Goal: Task Accomplishment & Management: Use online tool/utility

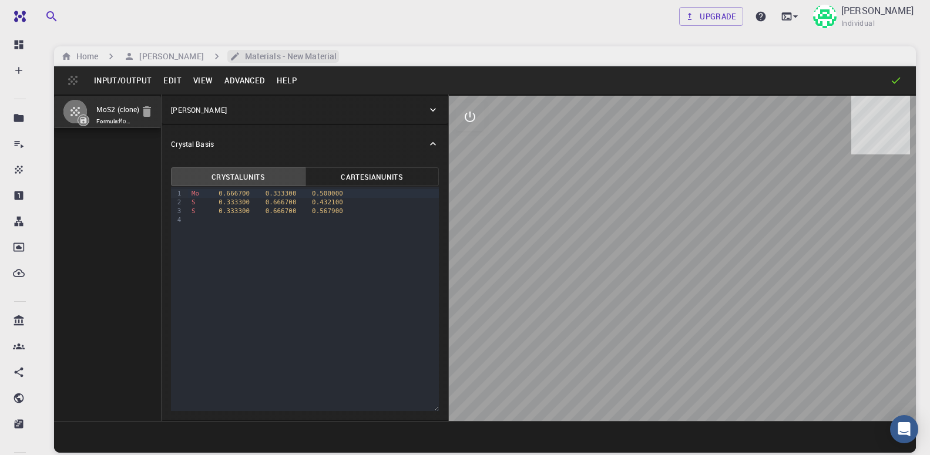
click at [290, 58] on h6 "Materials - New Material" at bounding box center [288, 56] width 96 height 13
click at [299, 53] on h6 "Materials - New Material" at bounding box center [288, 56] width 96 height 13
click at [129, 81] on button "Input/Output" at bounding box center [122, 80] width 69 height 19
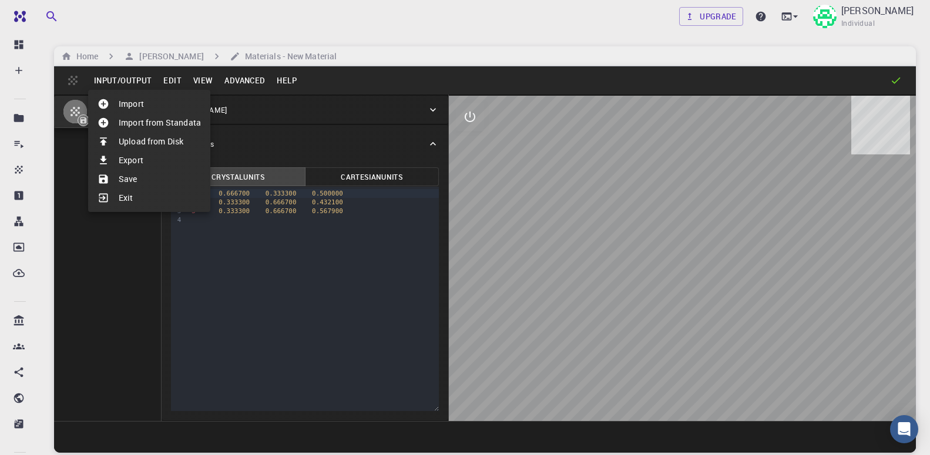
click at [143, 106] on li "Import" at bounding box center [149, 104] width 122 height 19
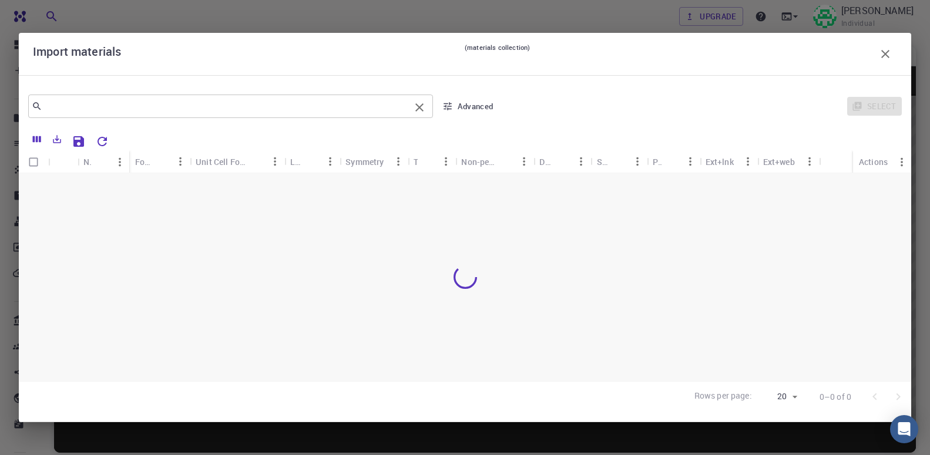
click at [291, 112] on input "text" at bounding box center [226, 106] width 368 height 16
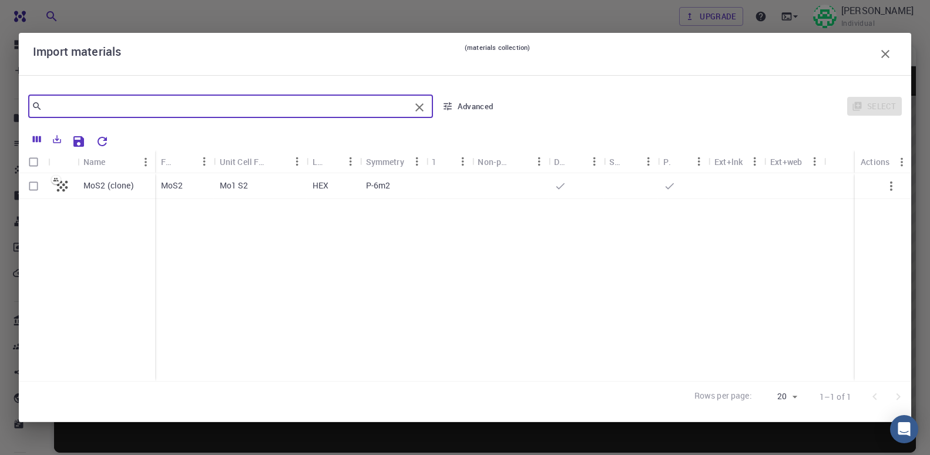
click at [886, 52] on icon "button" at bounding box center [886, 54] width 14 height 14
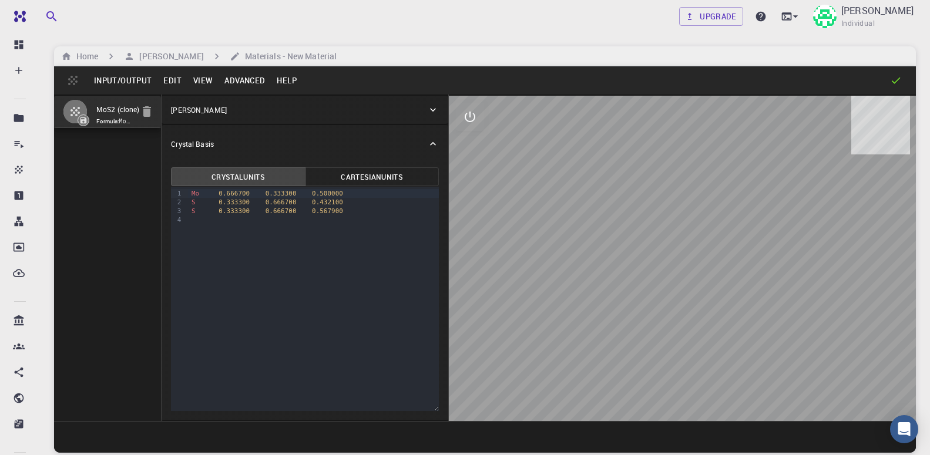
click at [120, 75] on button "Input/Output" at bounding box center [122, 80] width 69 height 19
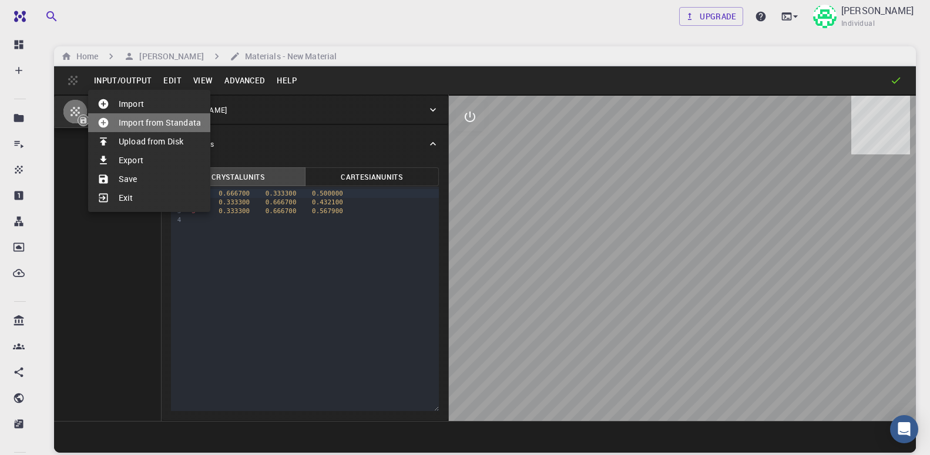
click at [132, 118] on li "Import from Standata" at bounding box center [149, 122] width 122 height 19
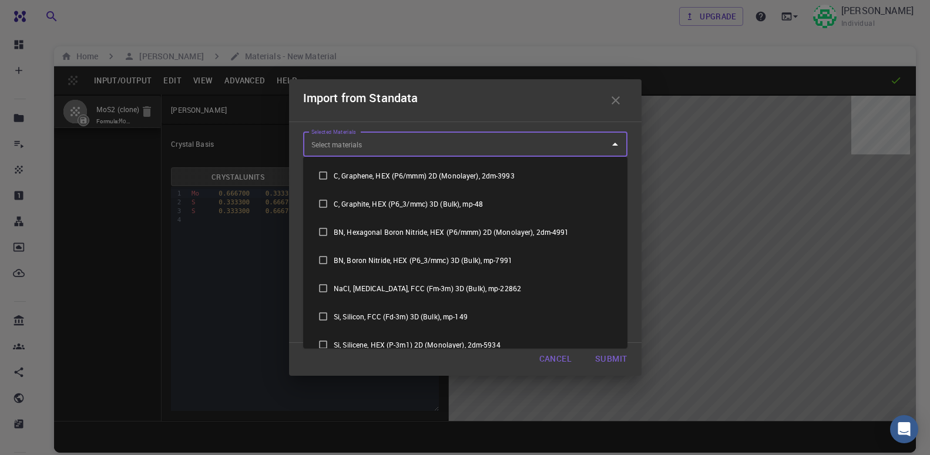
click at [368, 147] on input "Selected Materials" at bounding box center [457, 144] width 296 height 19
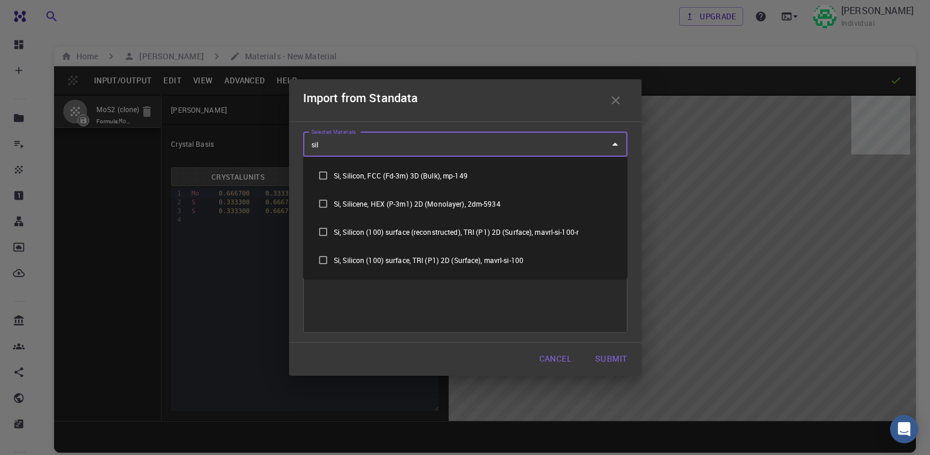
type input "sili"
click at [321, 174] on input "checkbox" at bounding box center [323, 175] width 21 height 21
checkbox input "true"
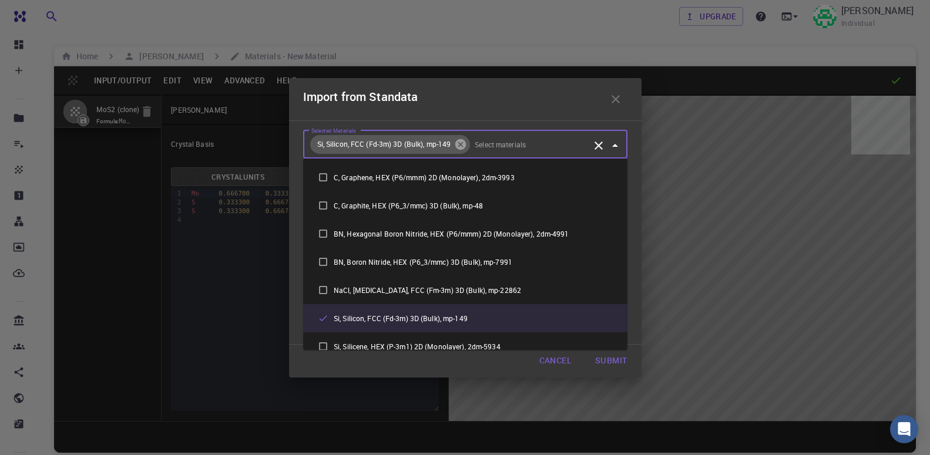
click at [460, 140] on icon at bounding box center [460, 144] width 11 height 11
checkbox input "false"
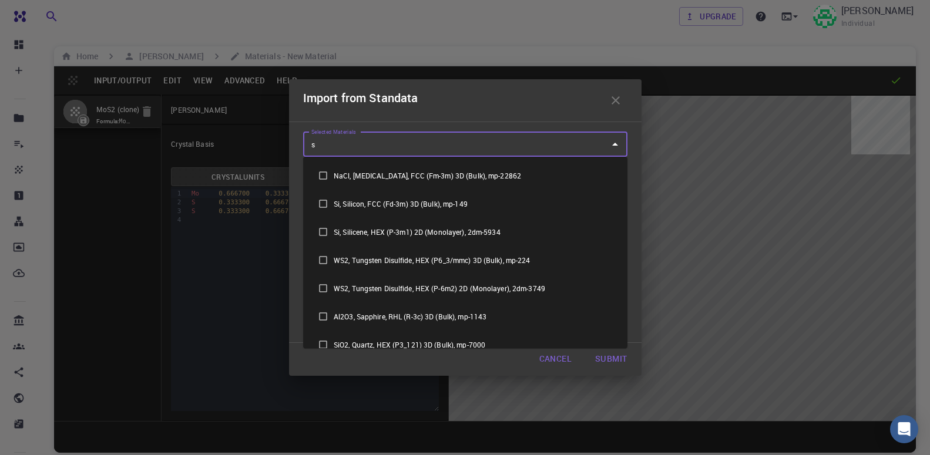
type input "si"
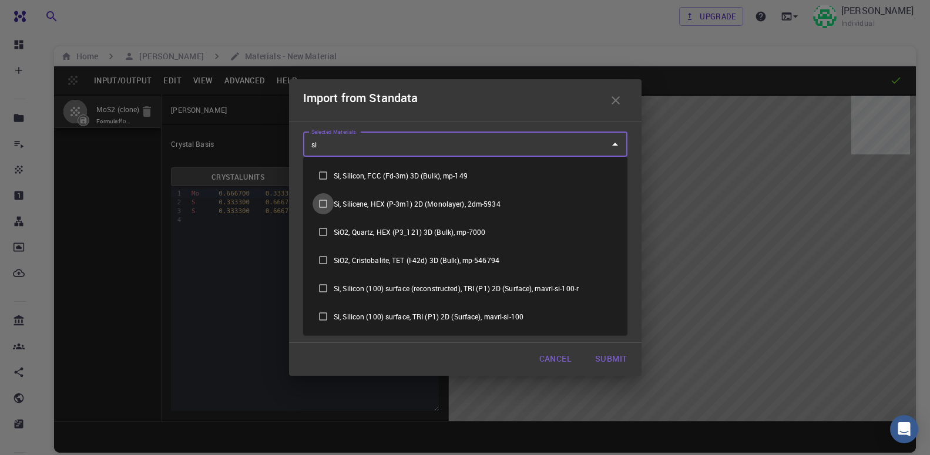
click at [326, 205] on input "checkbox" at bounding box center [323, 203] width 21 height 21
checkbox input "true"
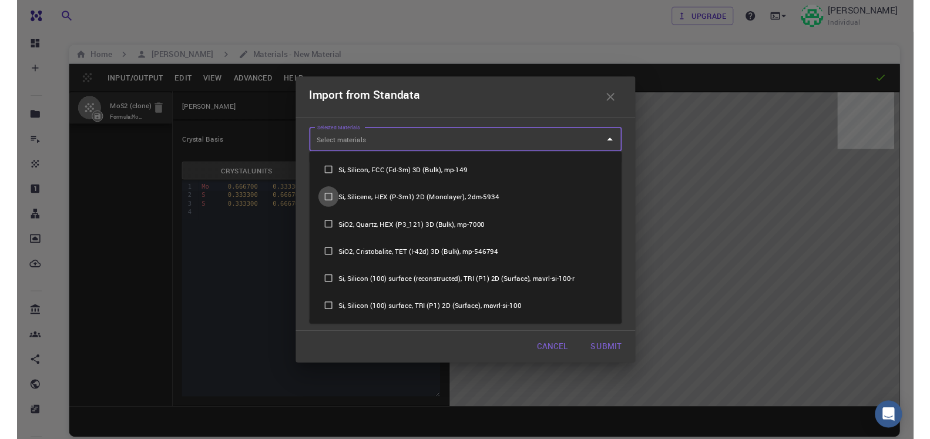
scroll to position [11, 0]
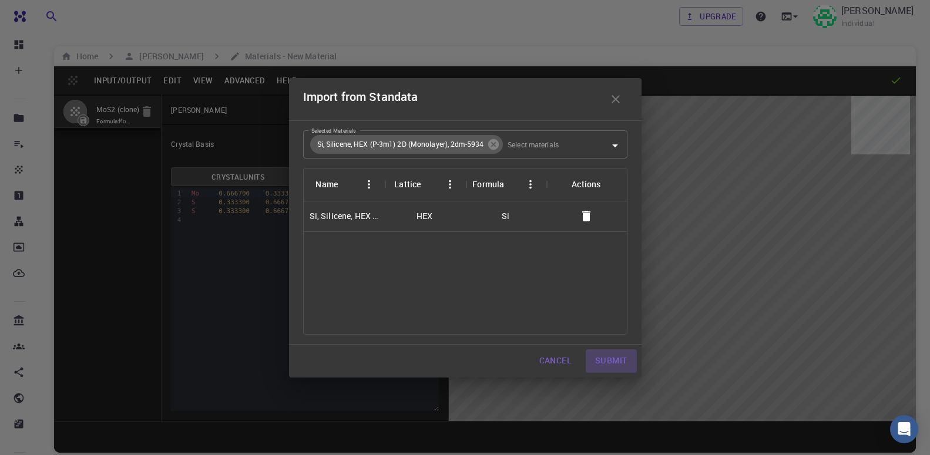
click at [605, 360] on button "Submit" at bounding box center [611, 362] width 51 height 24
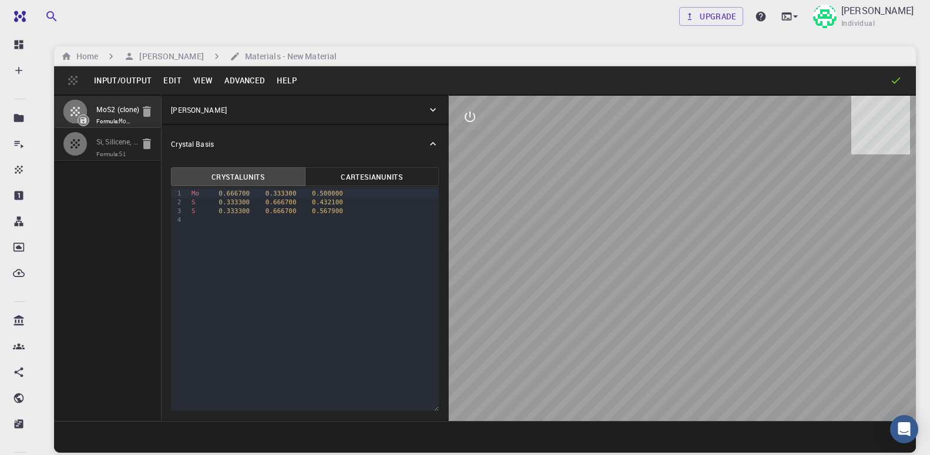
type input "3.19622247792938"
type input "119.999995053606"
click at [144, 115] on icon "button" at bounding box center [147, 111] width 8 height 11
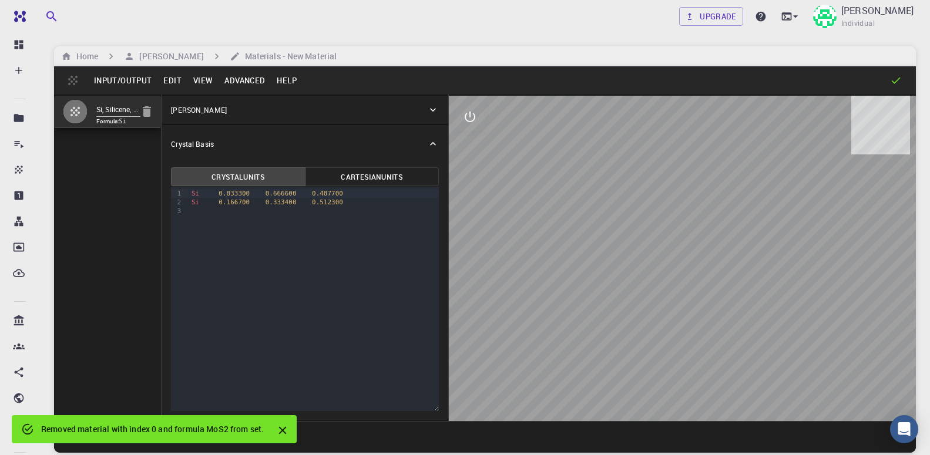
type input "3.875909"
type input "3.875457"
type input "20.688228"
type input "120.0039"
click at [239, 82] on button "Advanced" at bounding box center [245, 80] width 52 height 19
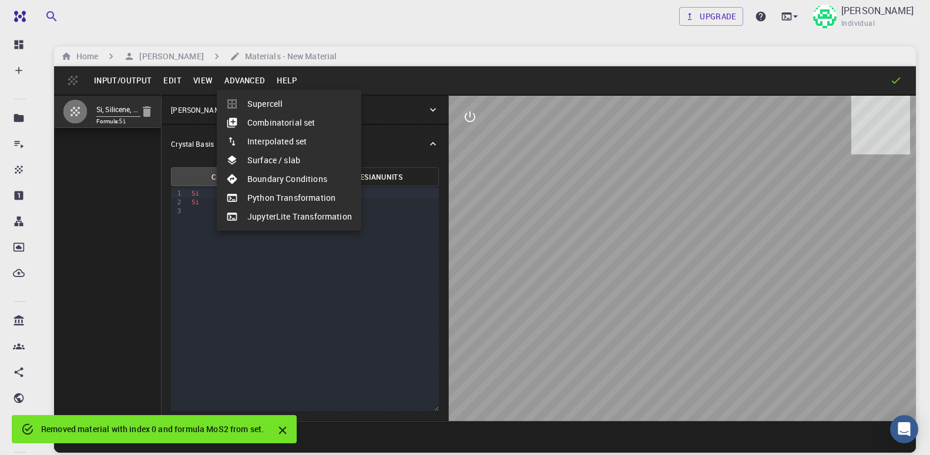
click at [257, 216] on li "JupyterLite Transformation" at bounding box center [289, 216] width 145 height 19
